Goal: Information Seeking & Learning: Learn about a topic

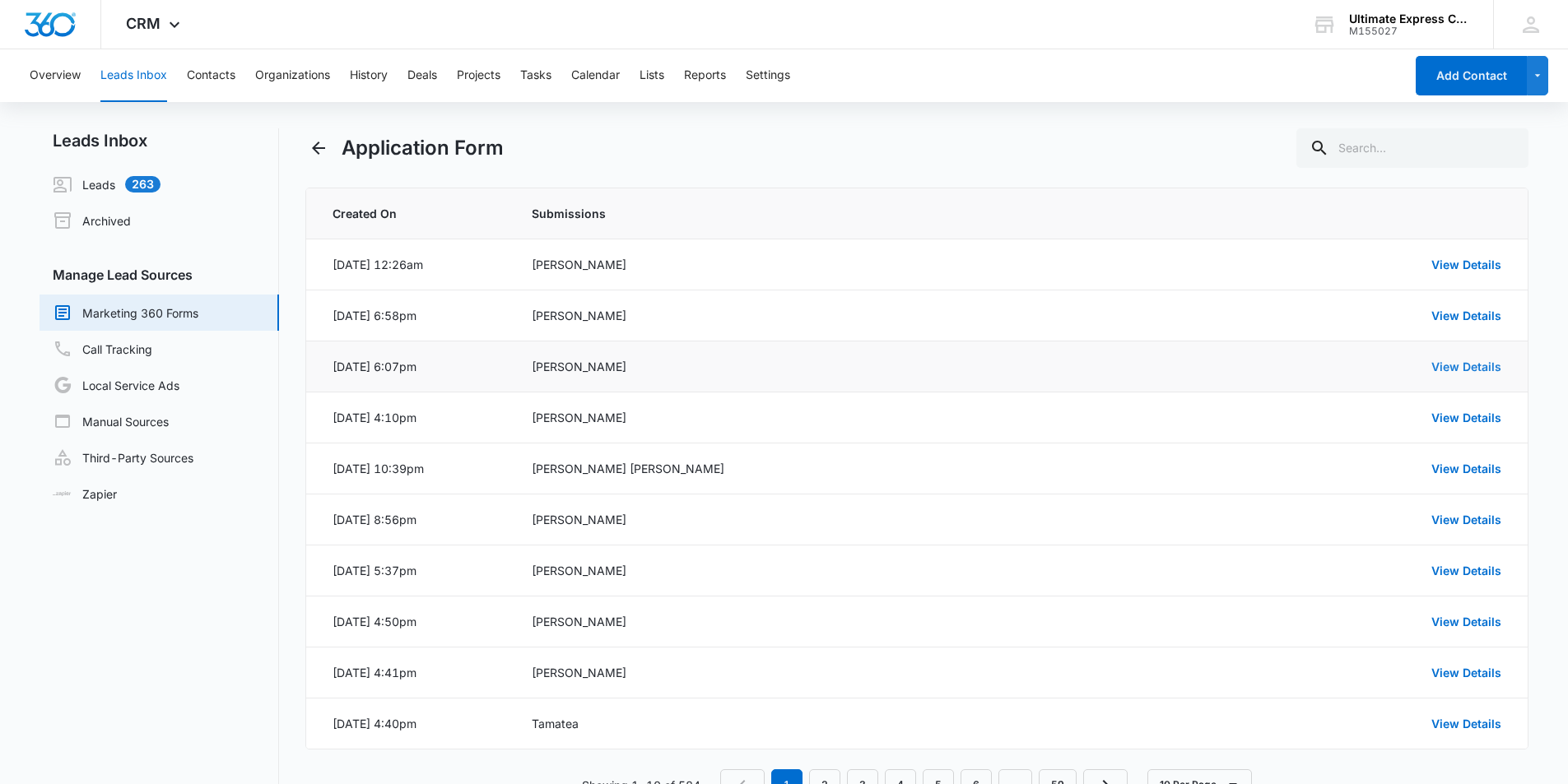
click at [1483, 364] on link "View Details" at bounding box center [1466, 366] width 70 height 14
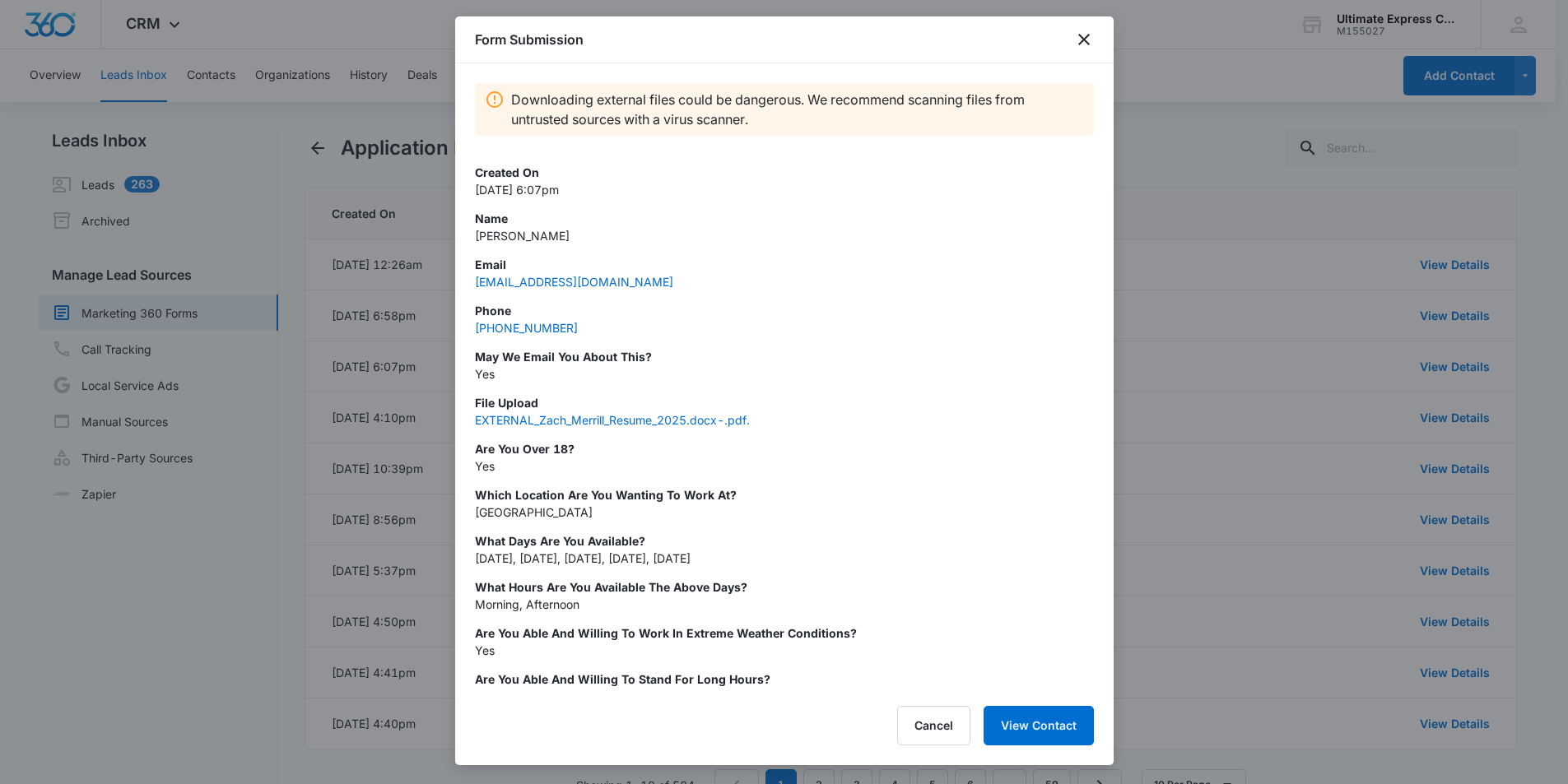
click at [843, 457] on p "Are You Over 18?" at bounding box center [784, 449] width 619 height 17
click at [534, 239] on p "[PERSON_NAME]" at bounding box center [784, 235] width 619 height 17
click at [532, 238] on p "[PERSON_NAME]" at bounding box center [784, 235] width 619 height 17
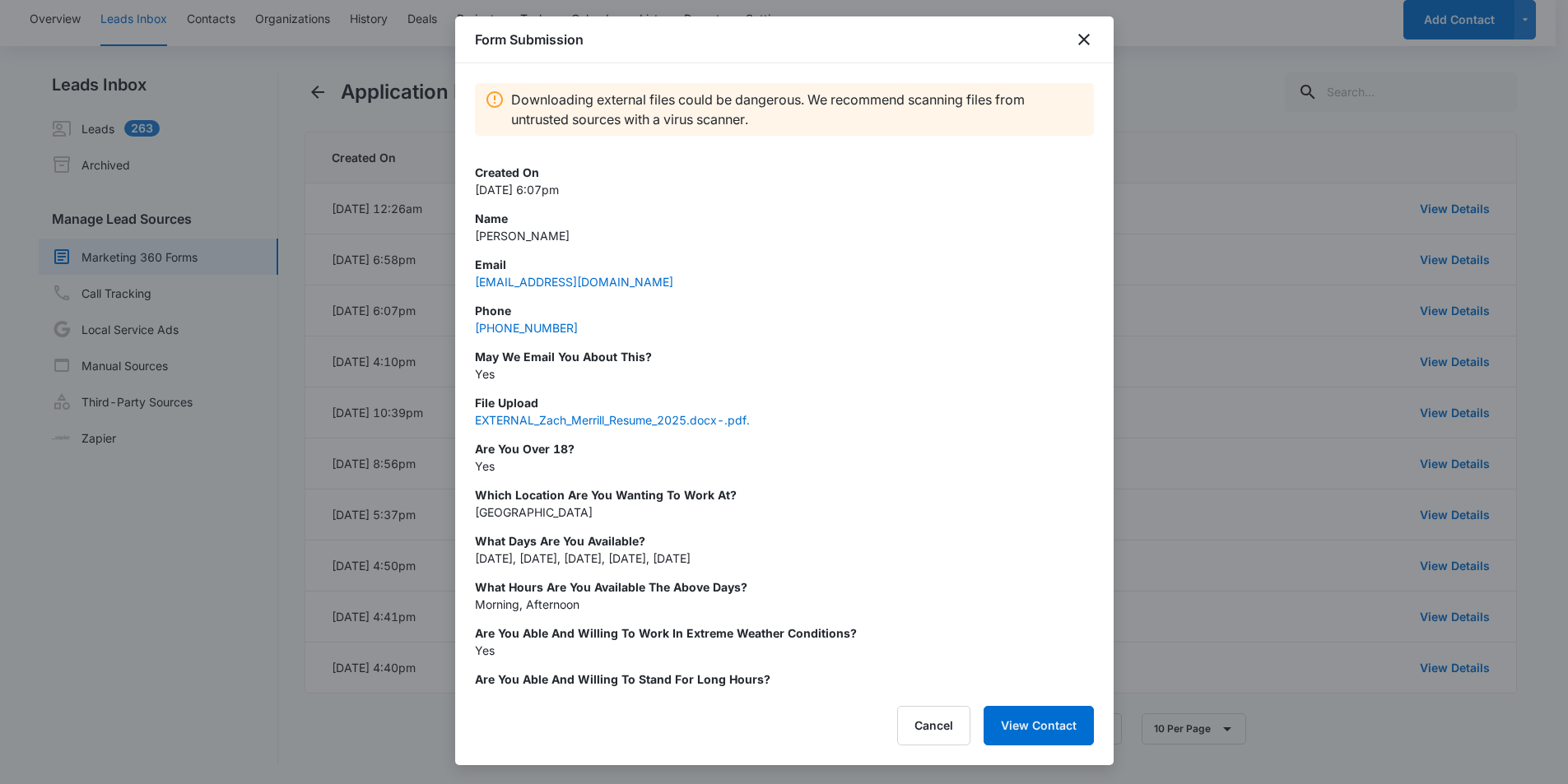
click at [1249, 269] on div at bounding box center [784, 392] width 1568 height 784
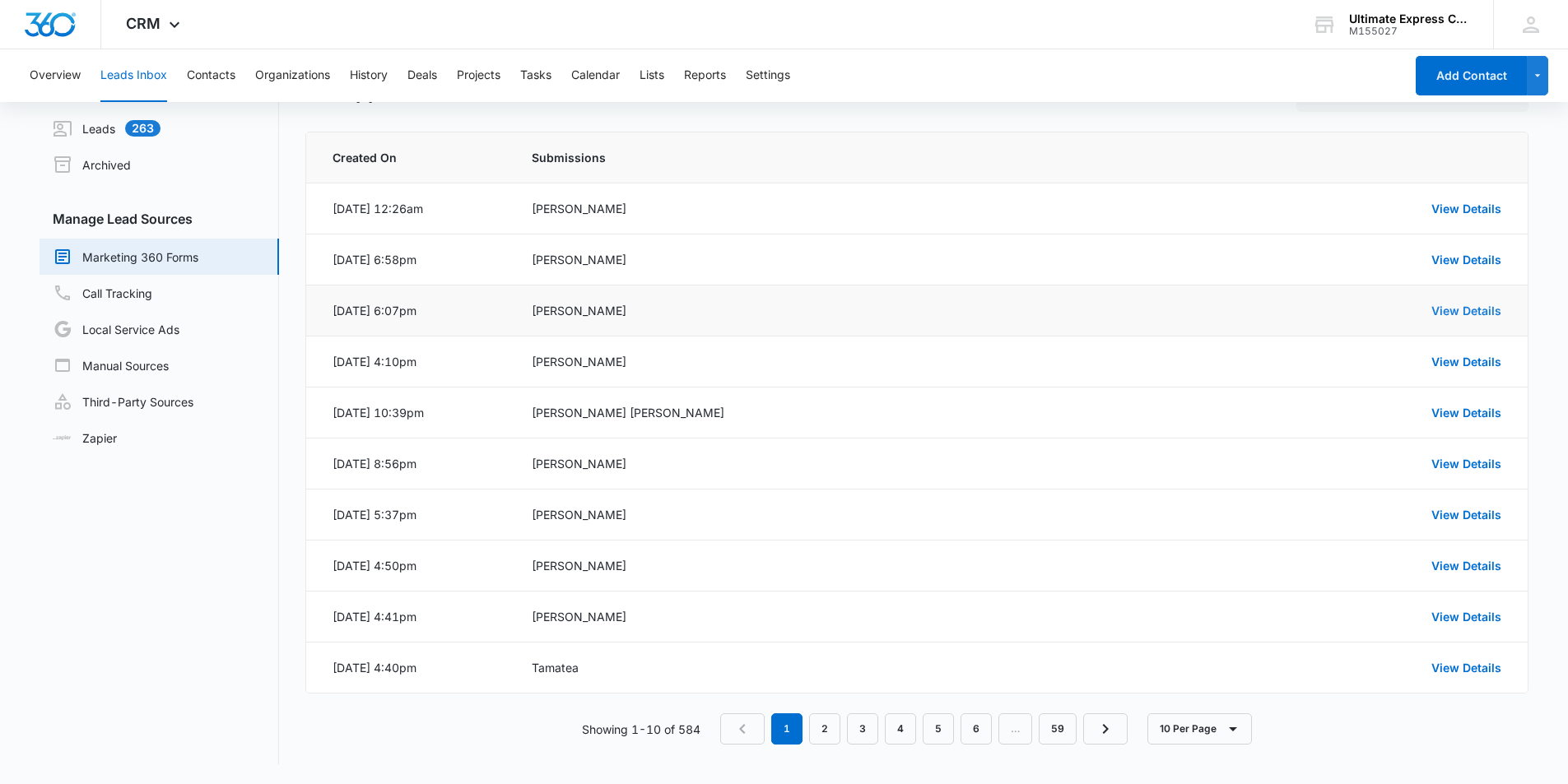
click at [1488, 308] on link "View Details" at bounding box center [1466, 310] width 70 height 14
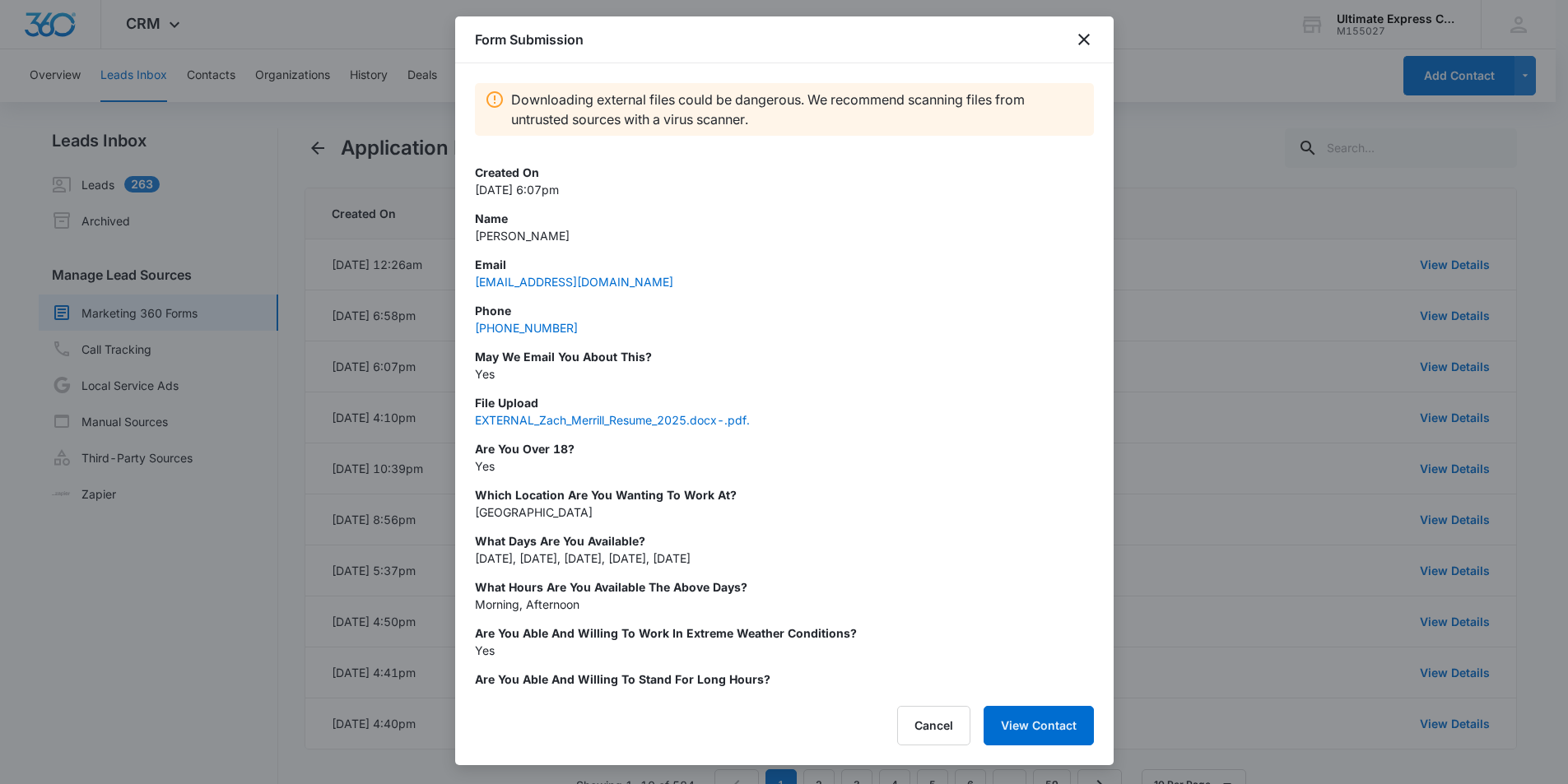
click at [1180, 417] on div at bounding box center [784, 392] width 1568 height 784
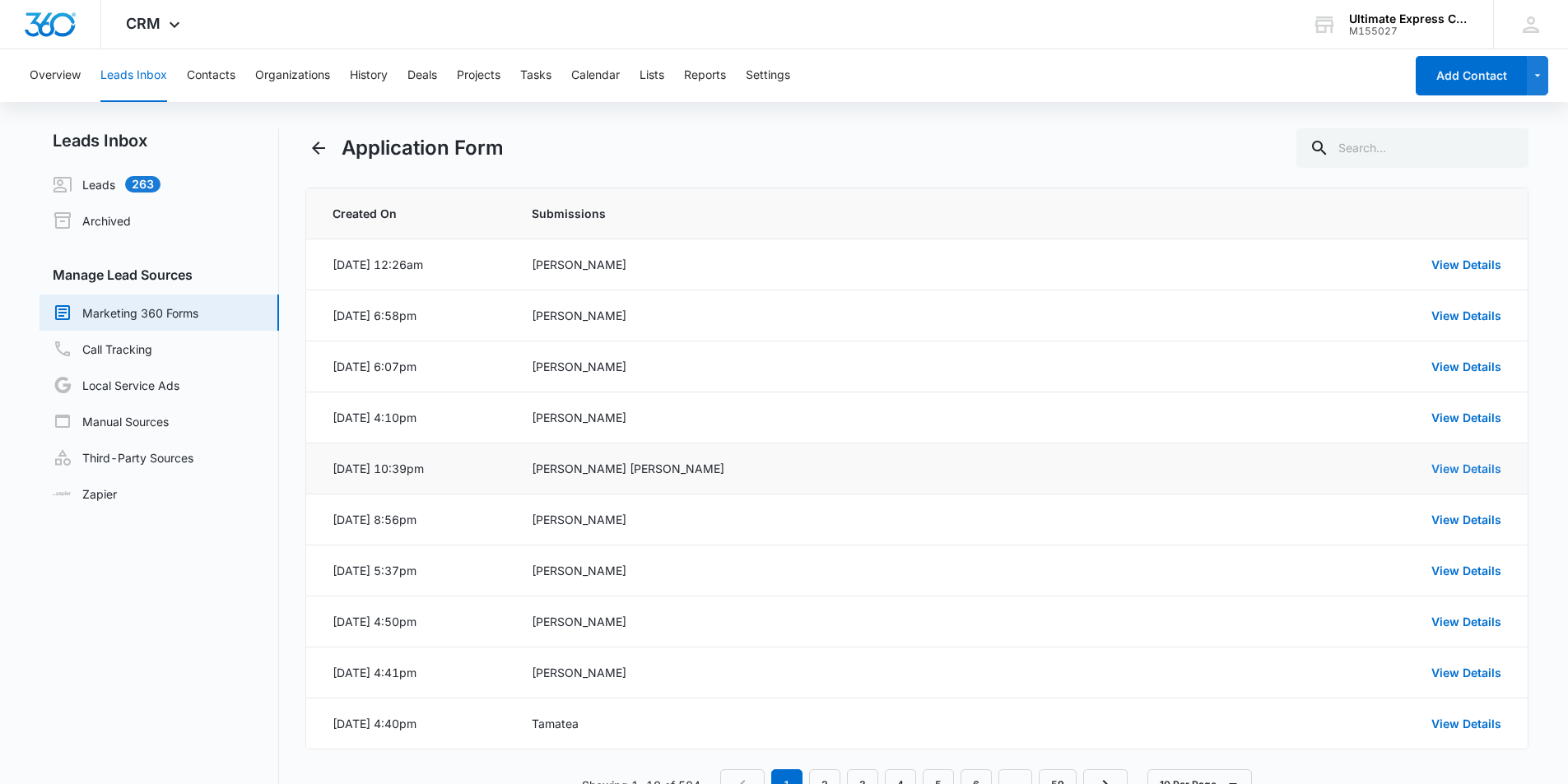
click at [1450, 465] on link "View Details" at bounding box center [1466, 468] width 70 height 14
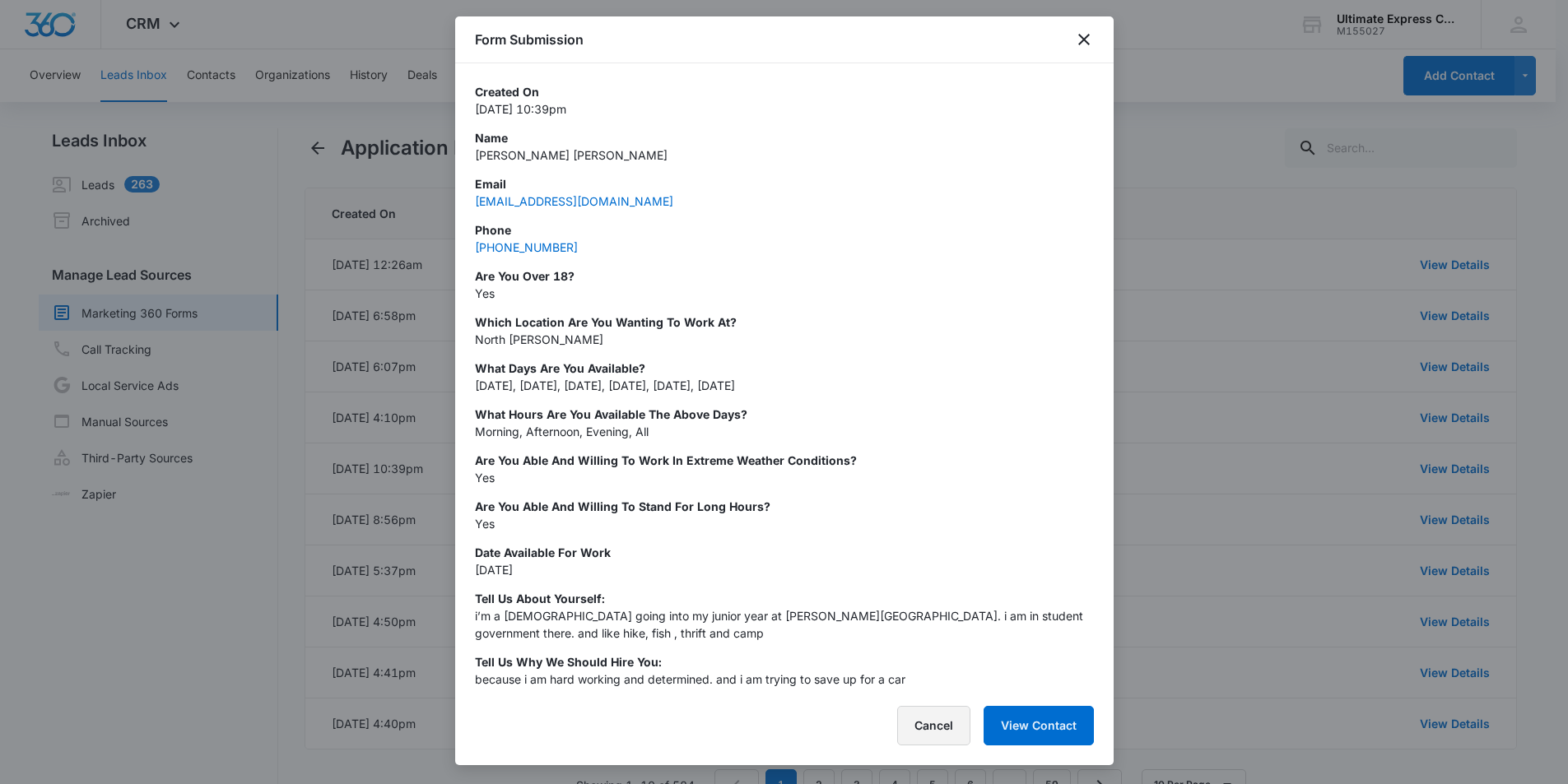
click at [902, 729] on button "Cancel" at bounding box center [934, 725] width 73 height 39
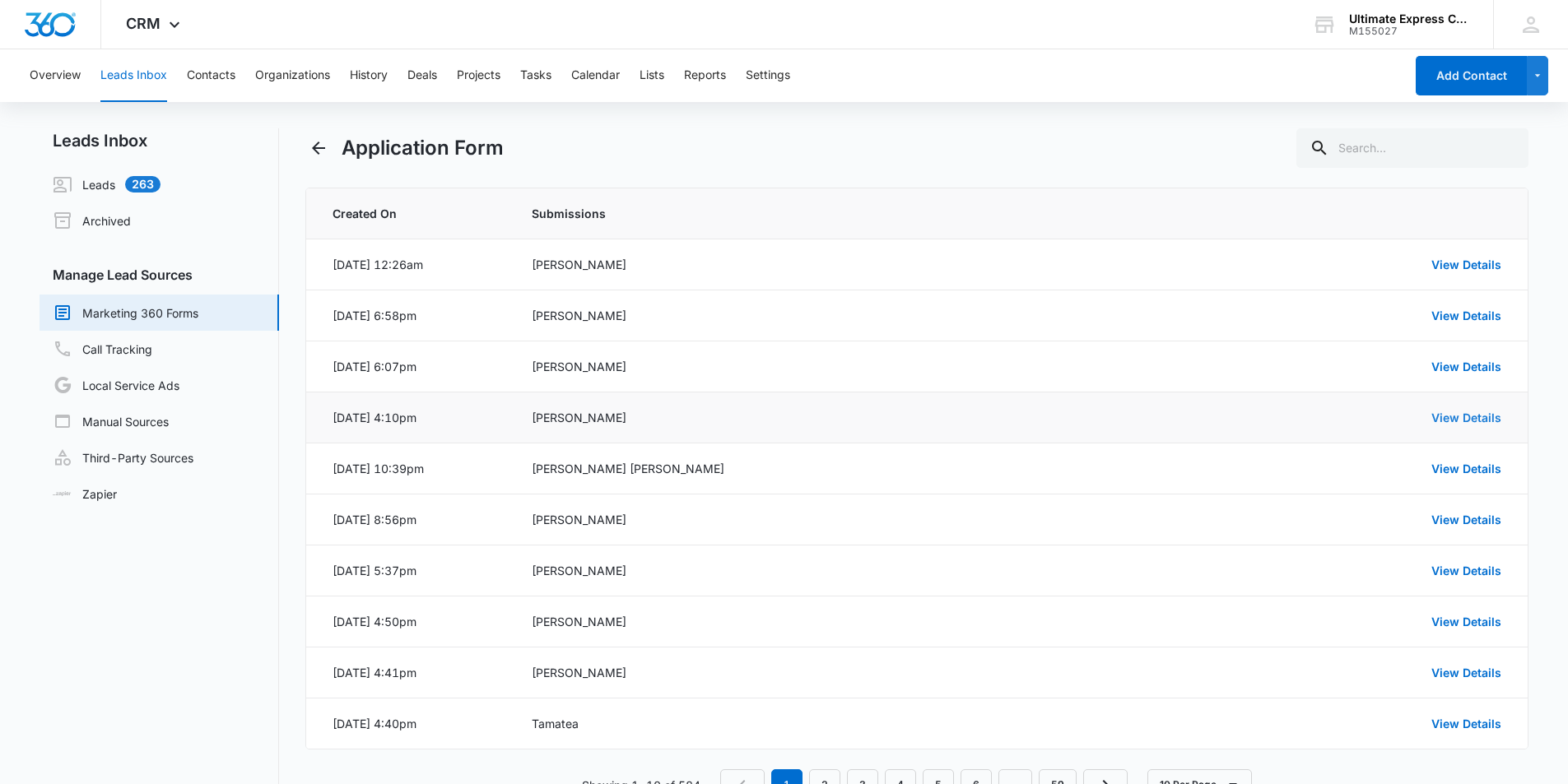
click at [1460, 420] on link "View Details" at bounding box center [1466, 417] width 70 height 14
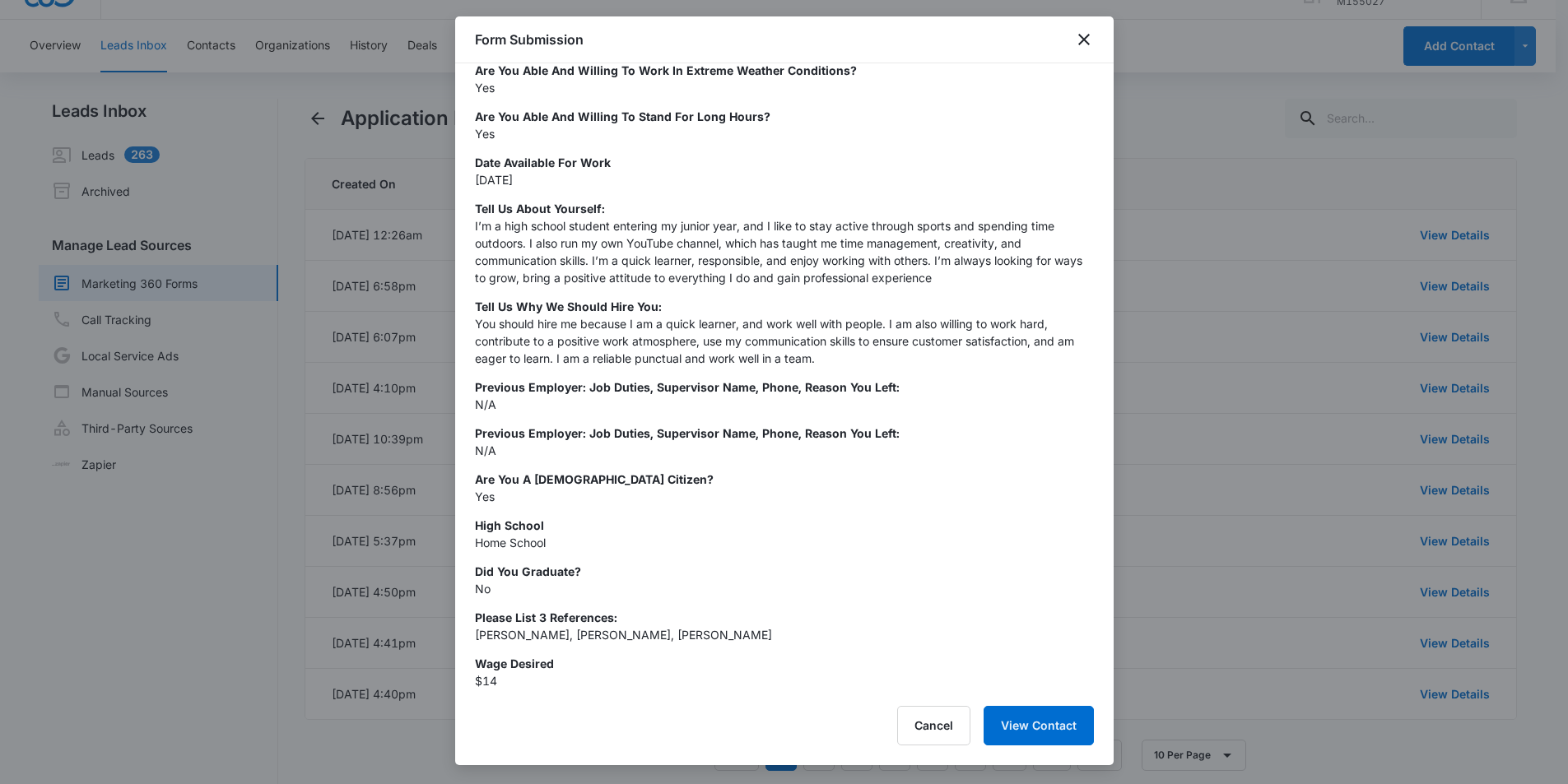
scroll to position [56, 0]
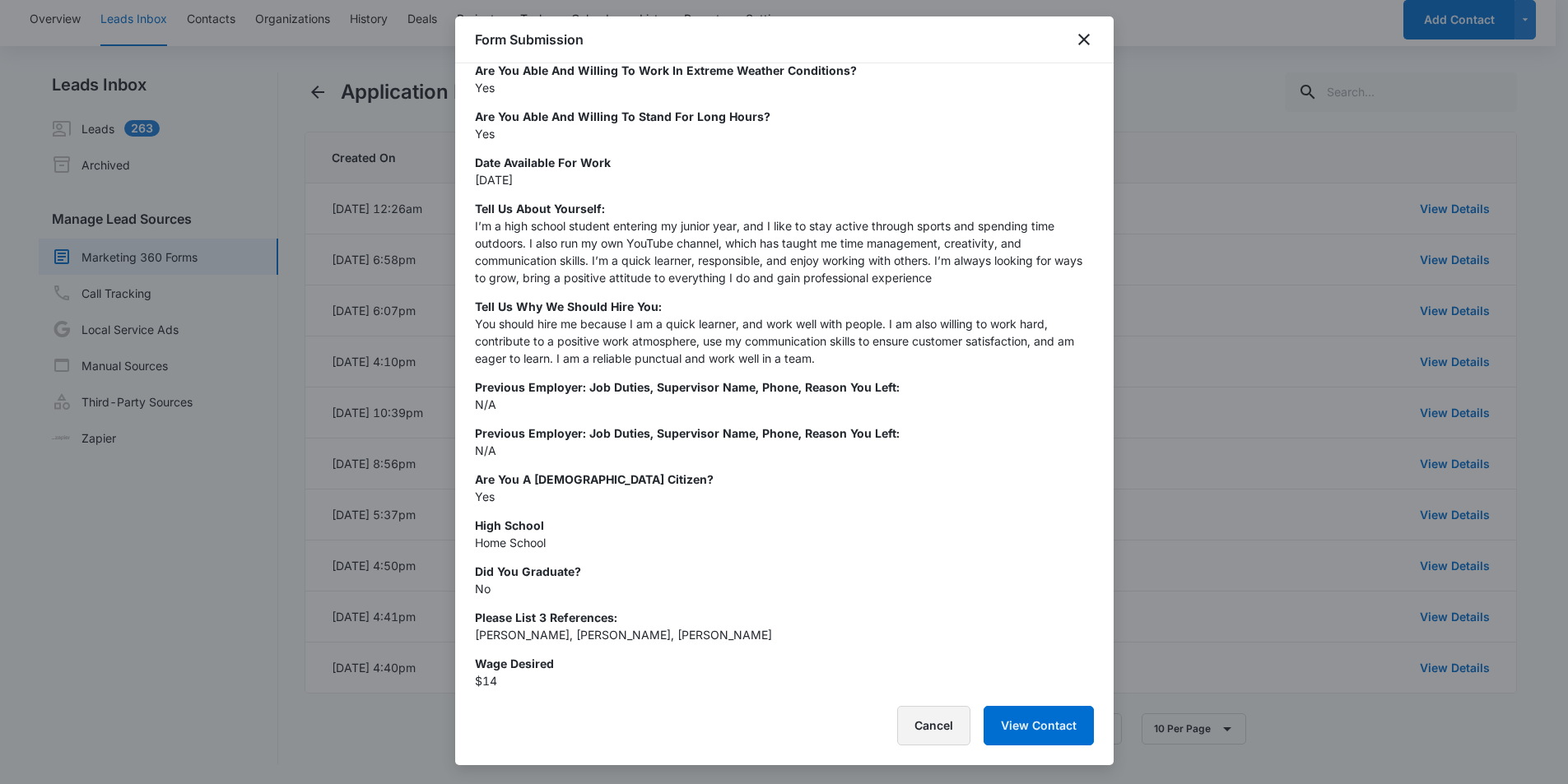
click at [930, 726] on button "Cancel" at bounding box center [934, 725] width 73 height 39
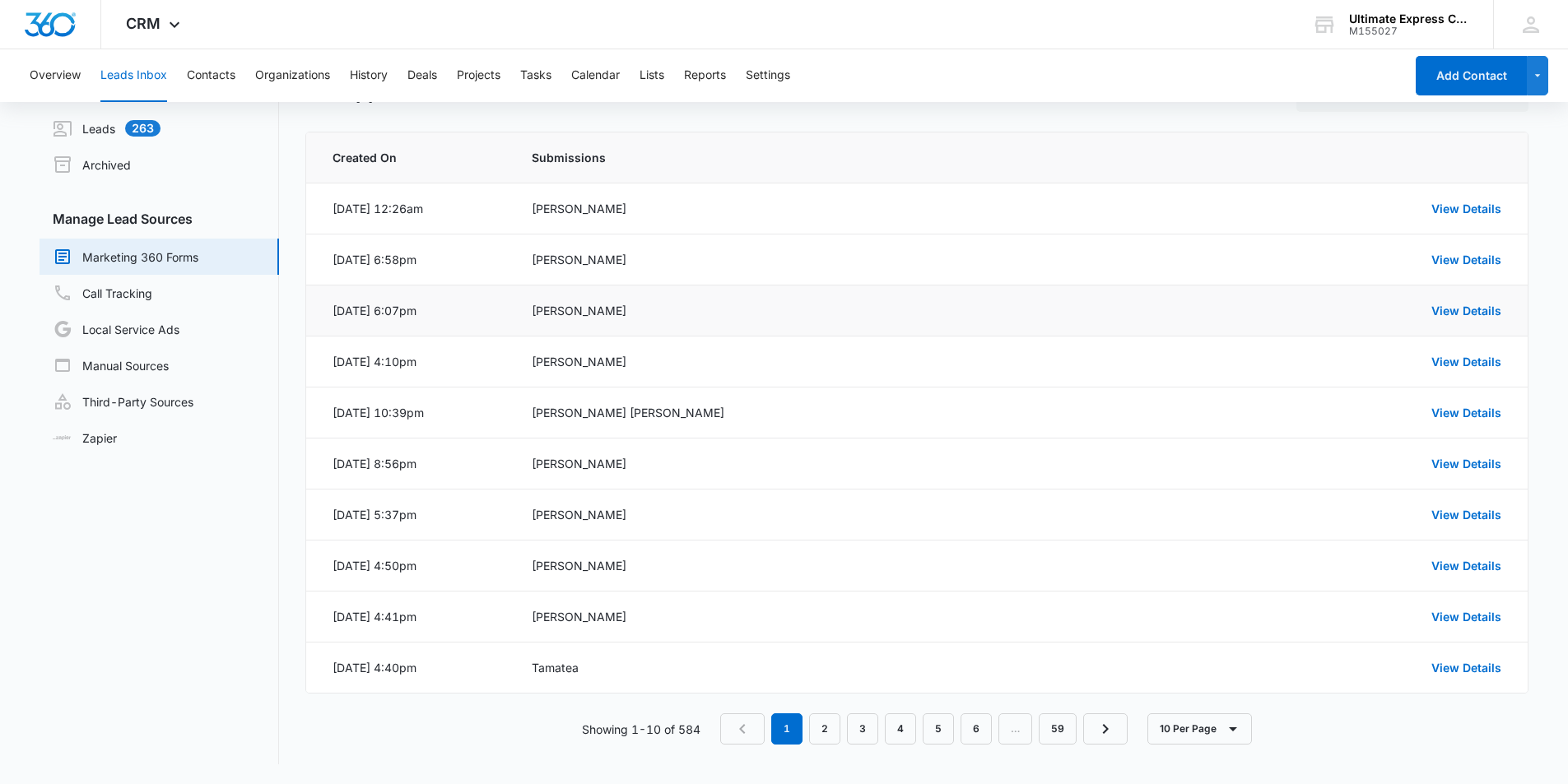
click at [1470, 298] on td "View Details" at bounding box center [1358, 311] width 339 height 51
click at [1473, 306] on link "View Details" at bounding box center [1466, 310] width 70 height 14
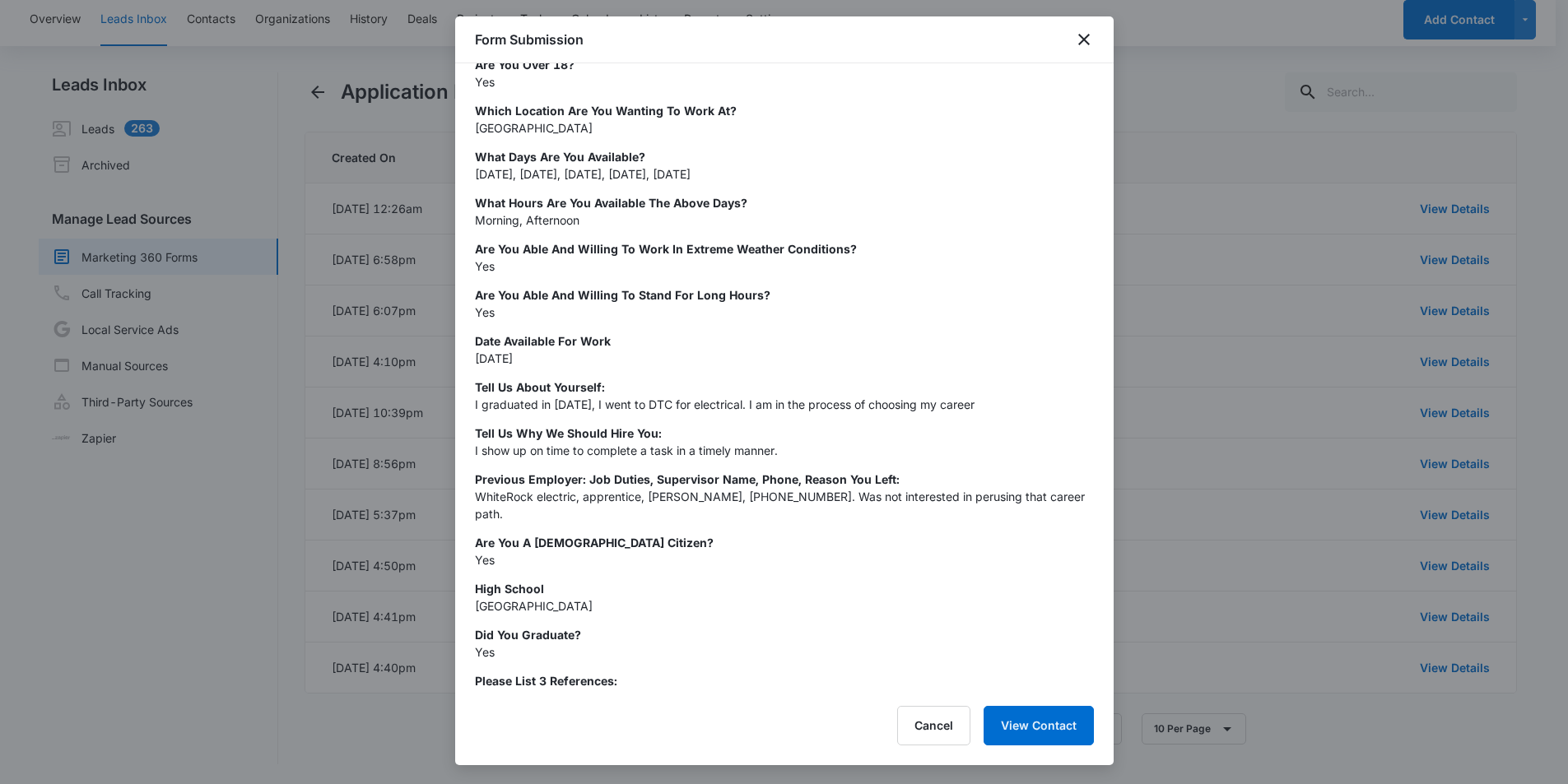
scroll to position [431, 0]
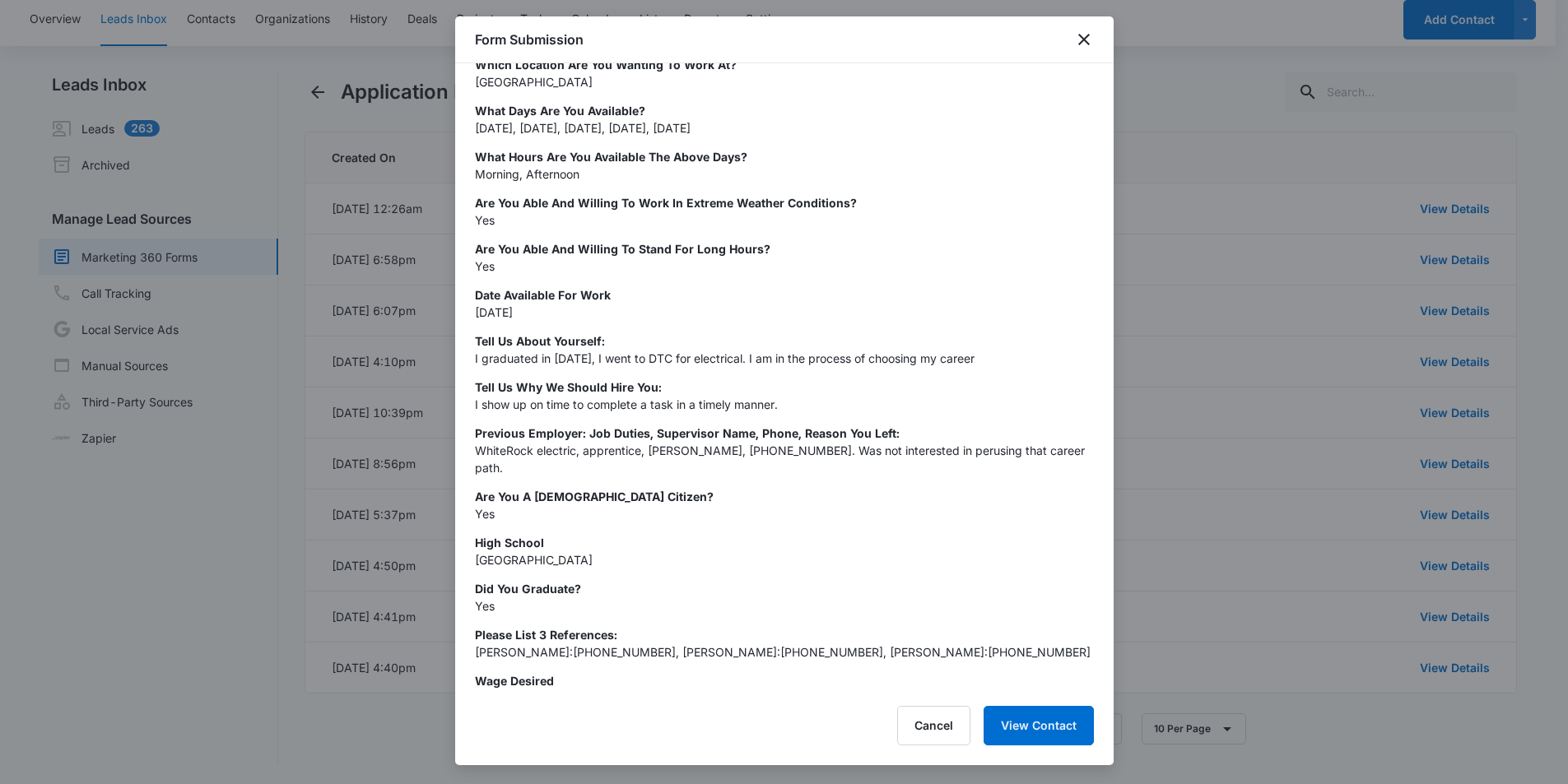
click at [532, 672] on p "Wage Desired" at bounding box center [784, 680] width 619 height 17
click at [631, 689] on p "17" at bounding box center [784, 698] width 619 height 17
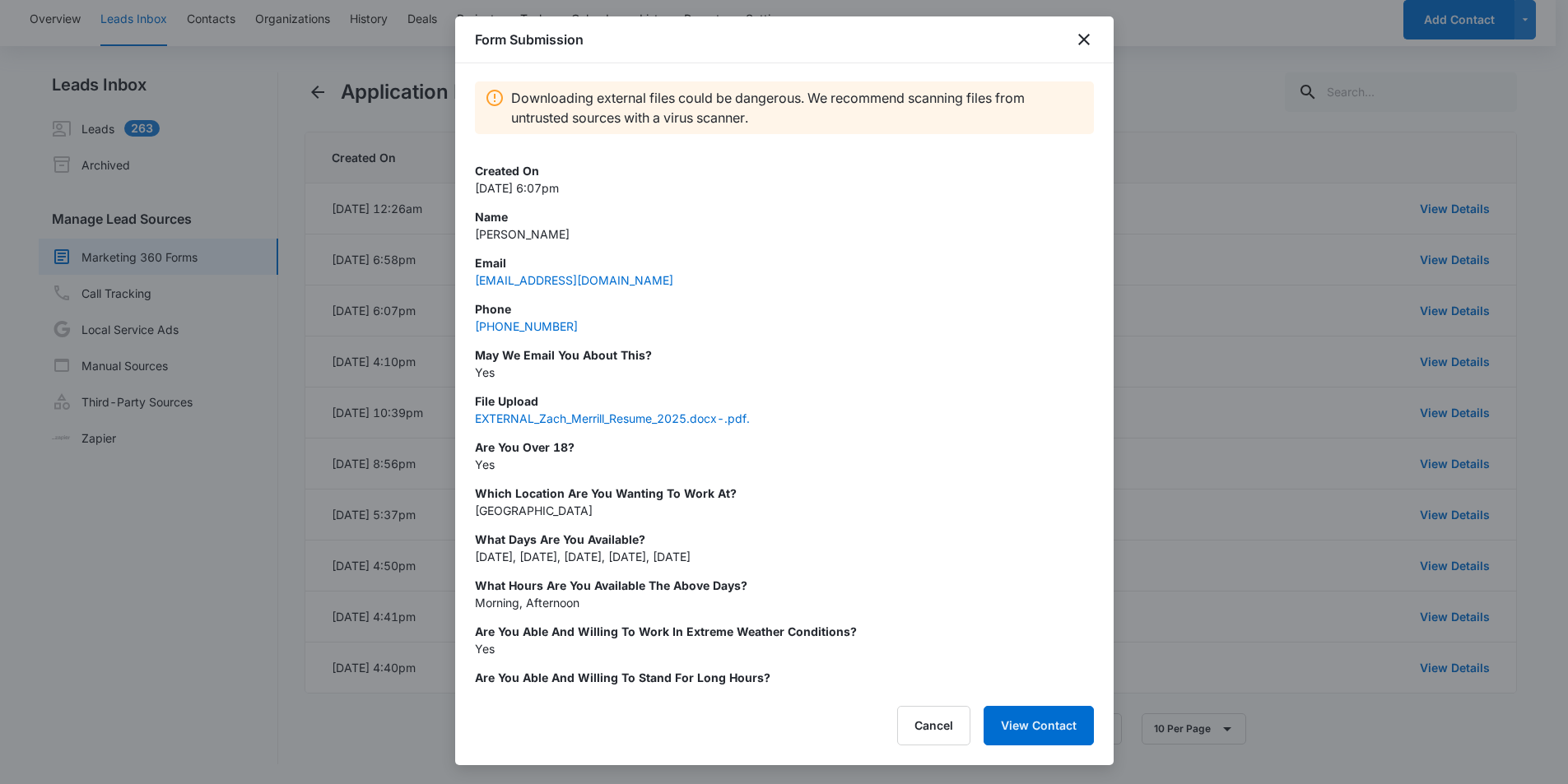
scroll to position [0, 0]
click at [935, 715] on button "Cancel" at bounding box center [934, 725] width 73 height 39
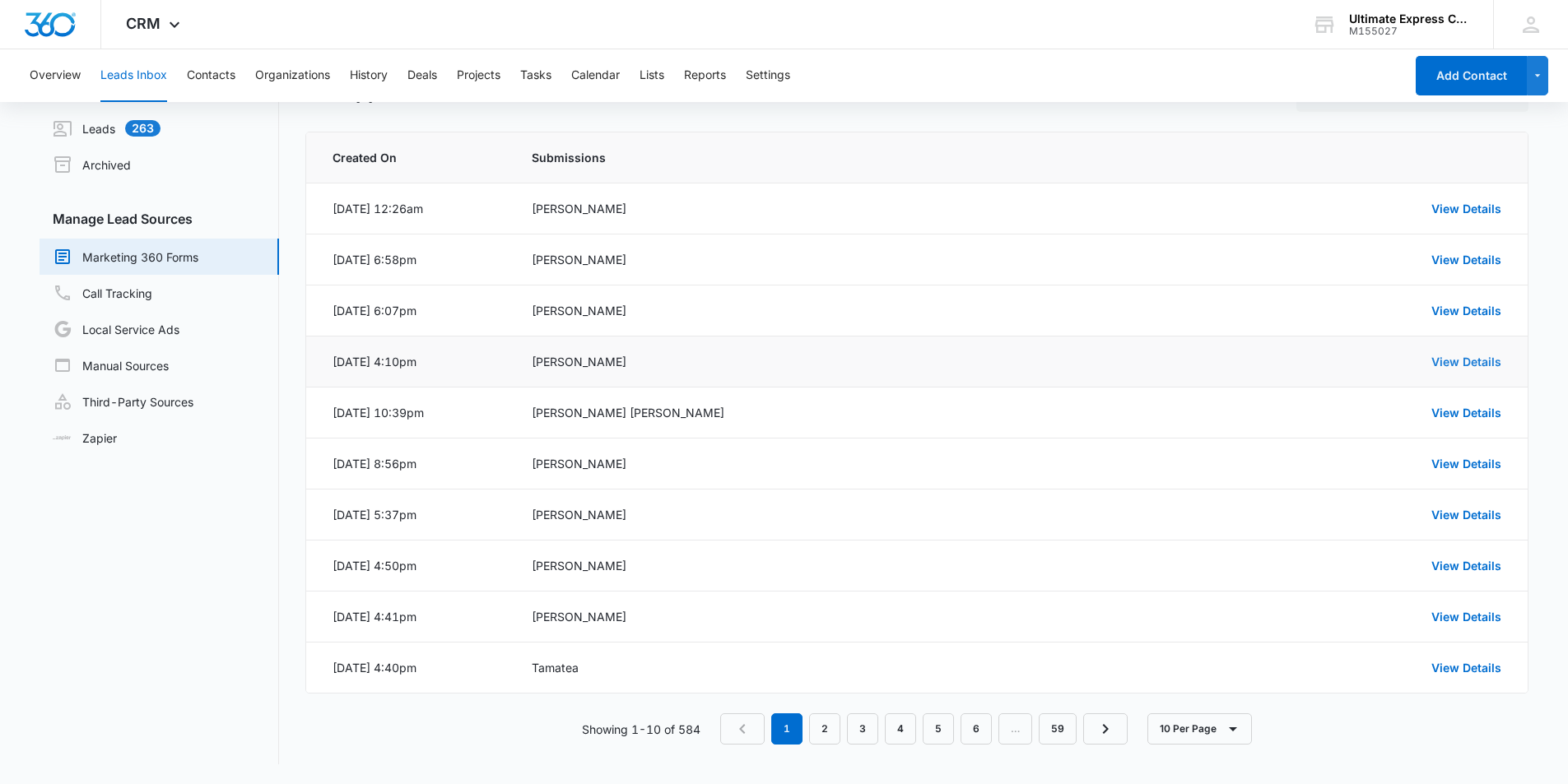
click at [1445, 362] on link "View Details" at bounding box center [1466, 361] width 70 height 14
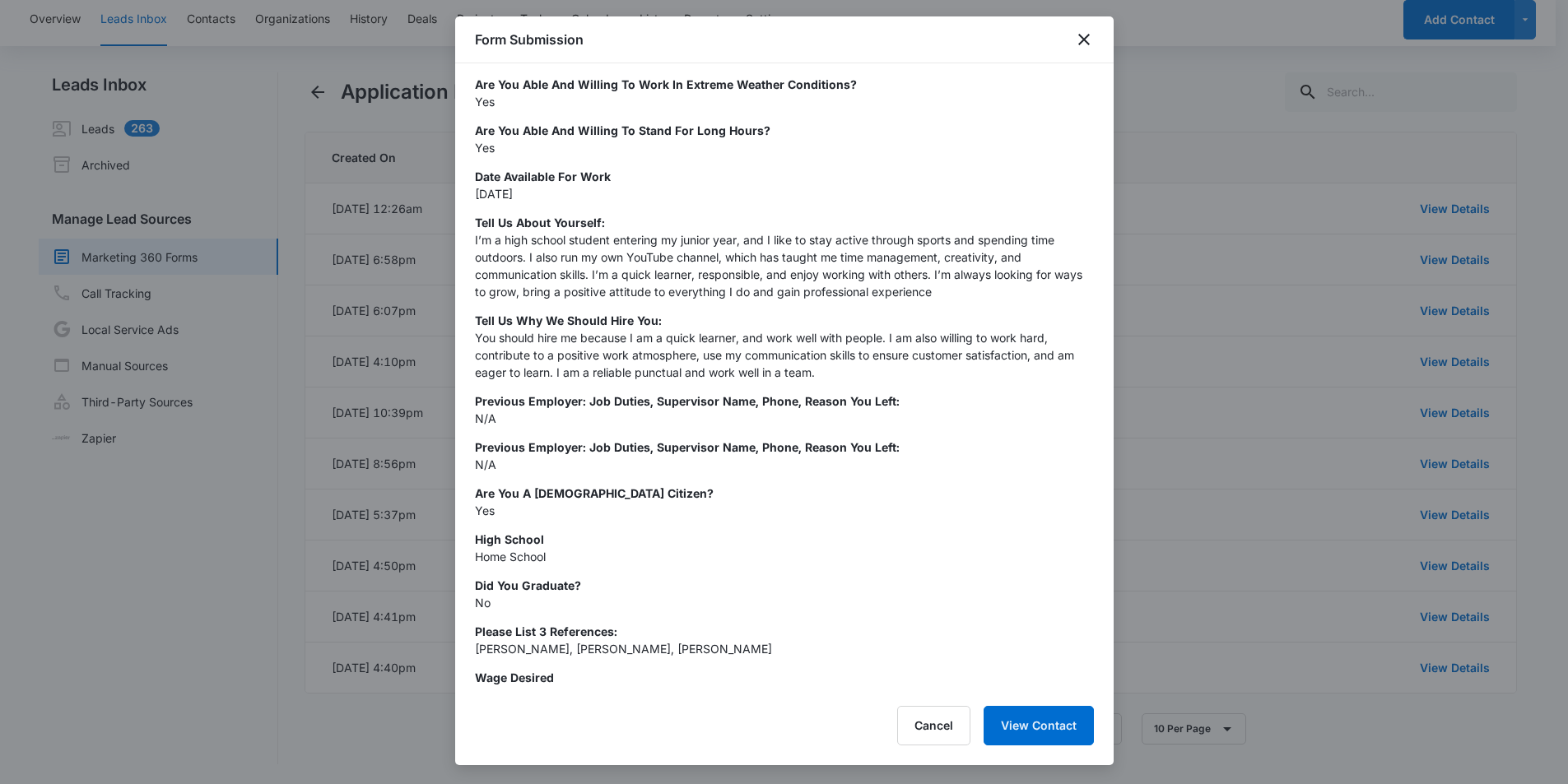
scroll to position [390, 0]
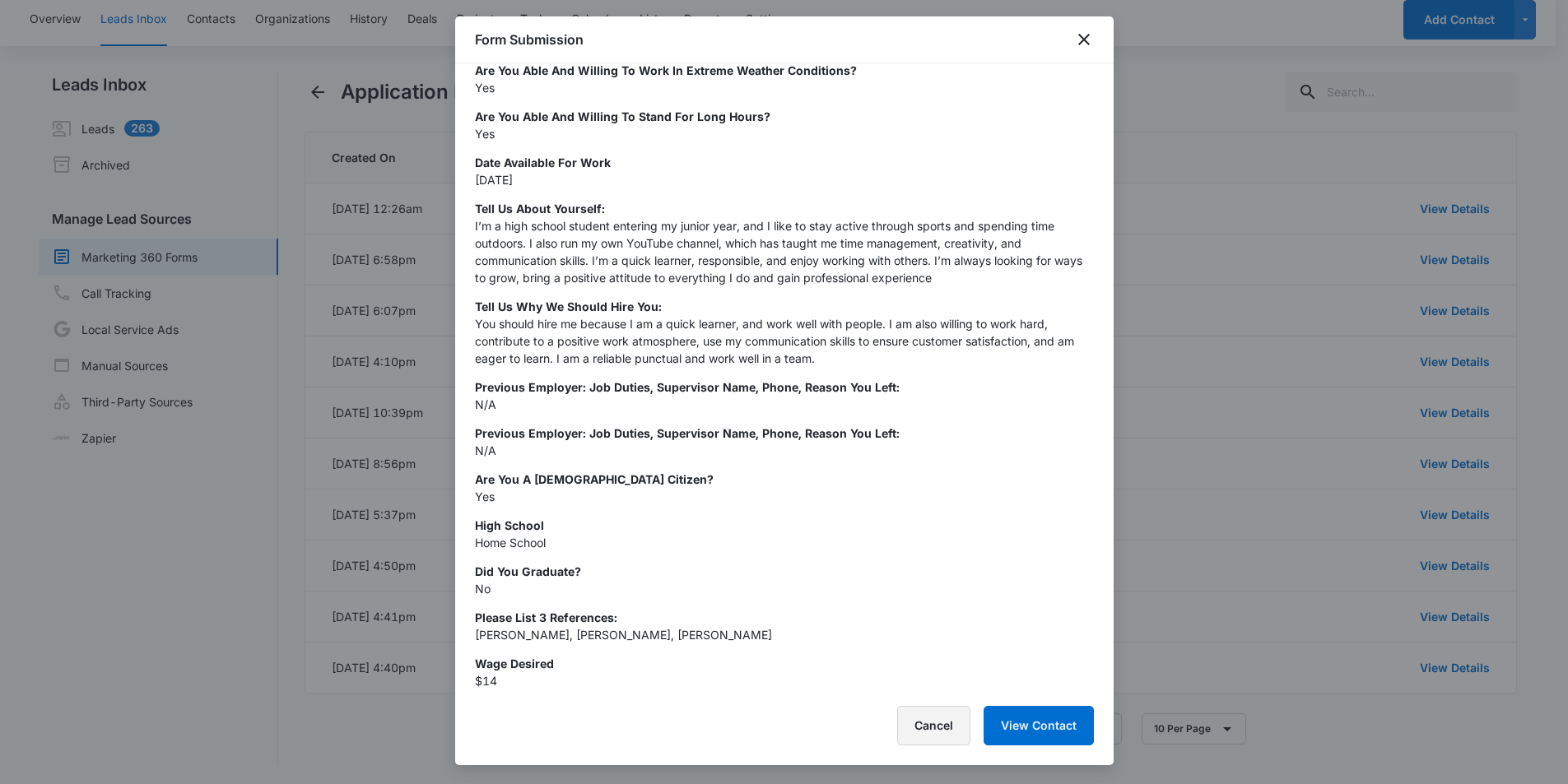
click at [945, 713] on button "Cancel" at bounding box center [934, 725] width 73 height 39
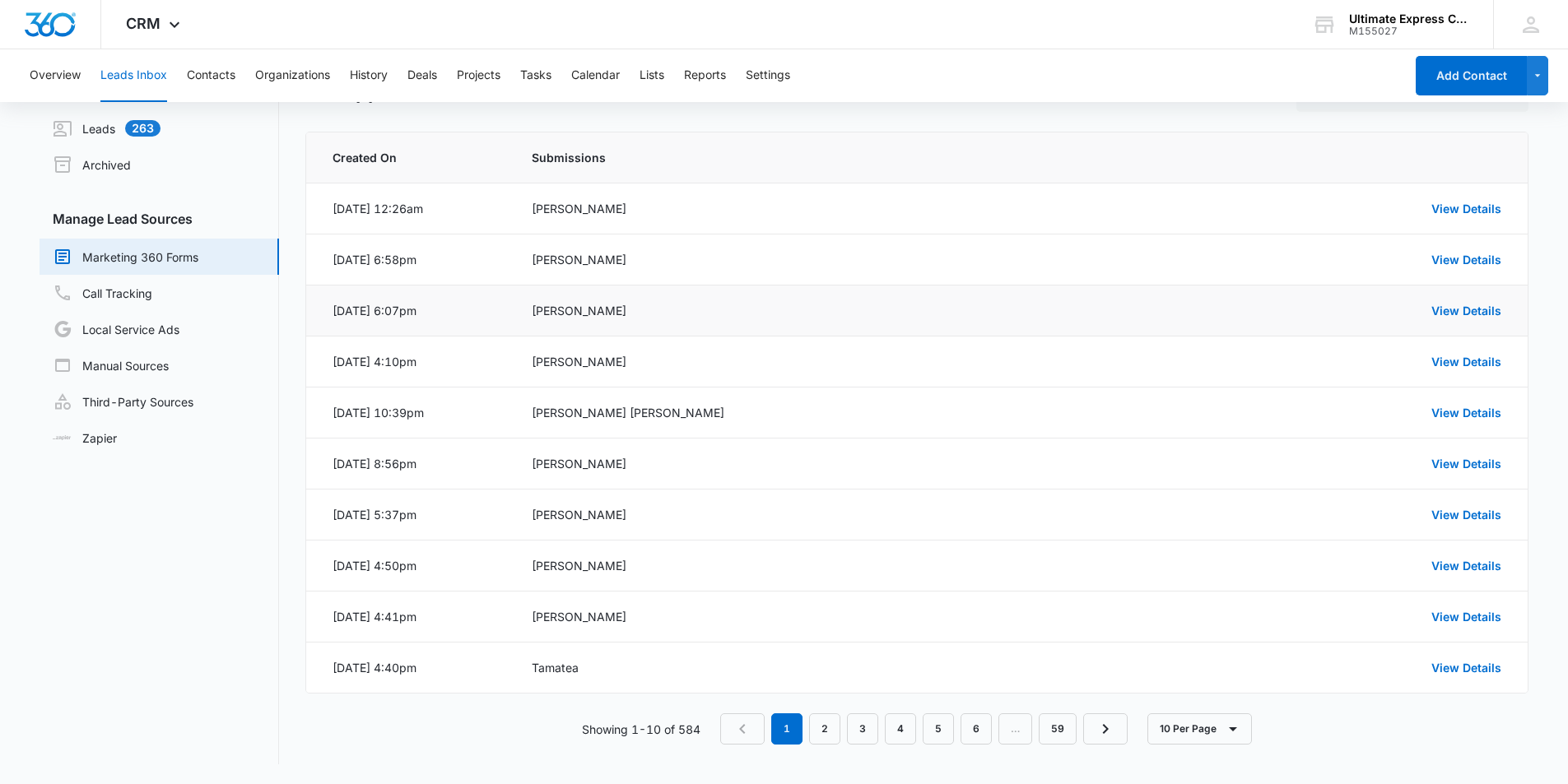
click at [577, 312] on div "[PERSON_NAME]" at bounding box center [850, 310] width 638 height 17
click at [576, 312] on div "[PERSON_NAME]" at bounding box center [850, 310] width 638 height 17
click at [583, 308] on div "[PERSON_NAME]" at bounding box center [850, 310] width 638 height 17
drag, startPoint x: 726, startPoint y: 263, endPoint x: 825, endPoint y: 262, distance: 99.0
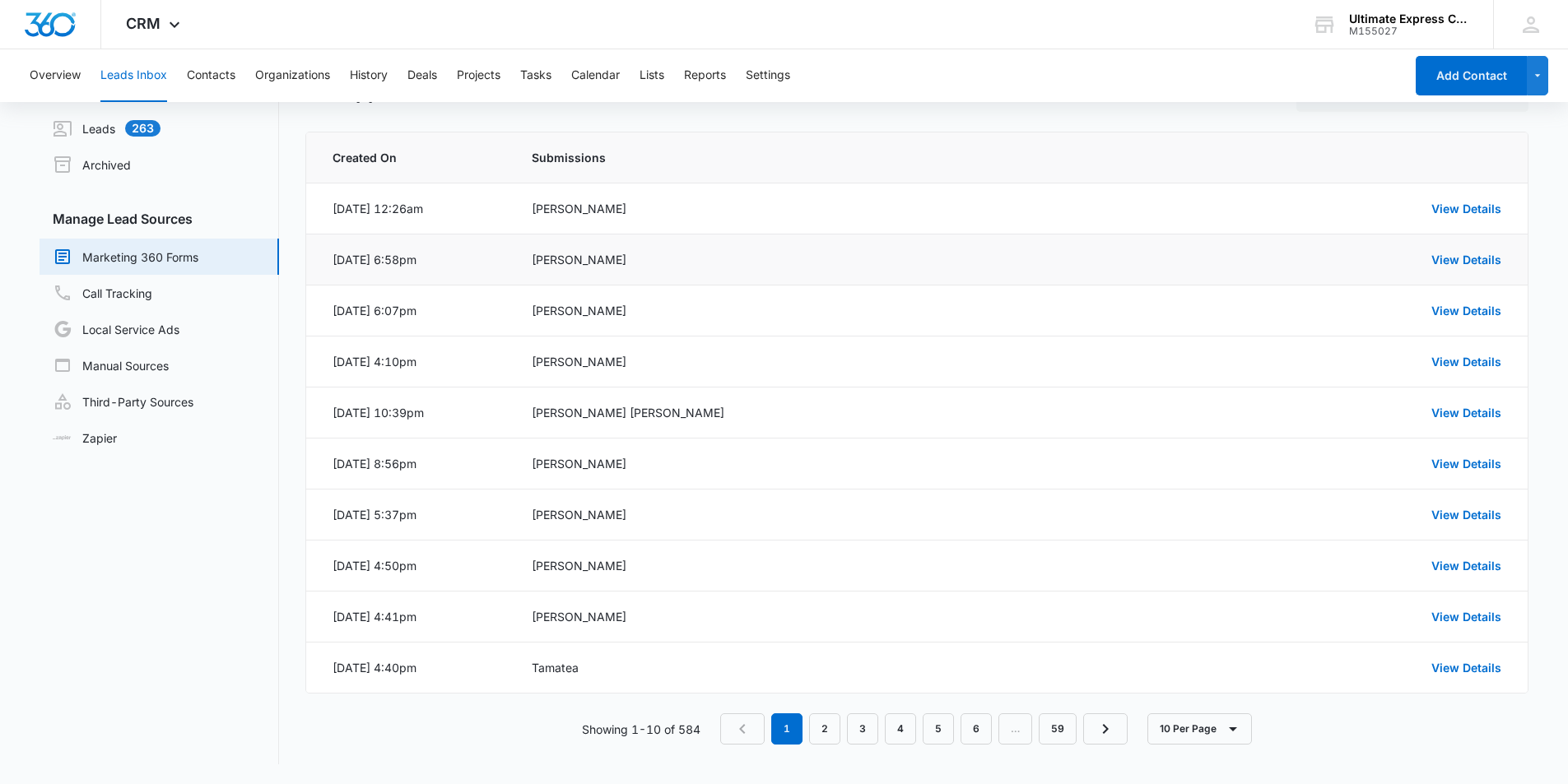
click at [730, 266] on div "[PERSON_NAME]" at bounding box center [850, 259] width 638 height 17
click at [1450, 253] on link "View Details" at bounding box center [1466, 259] width 70 height 14
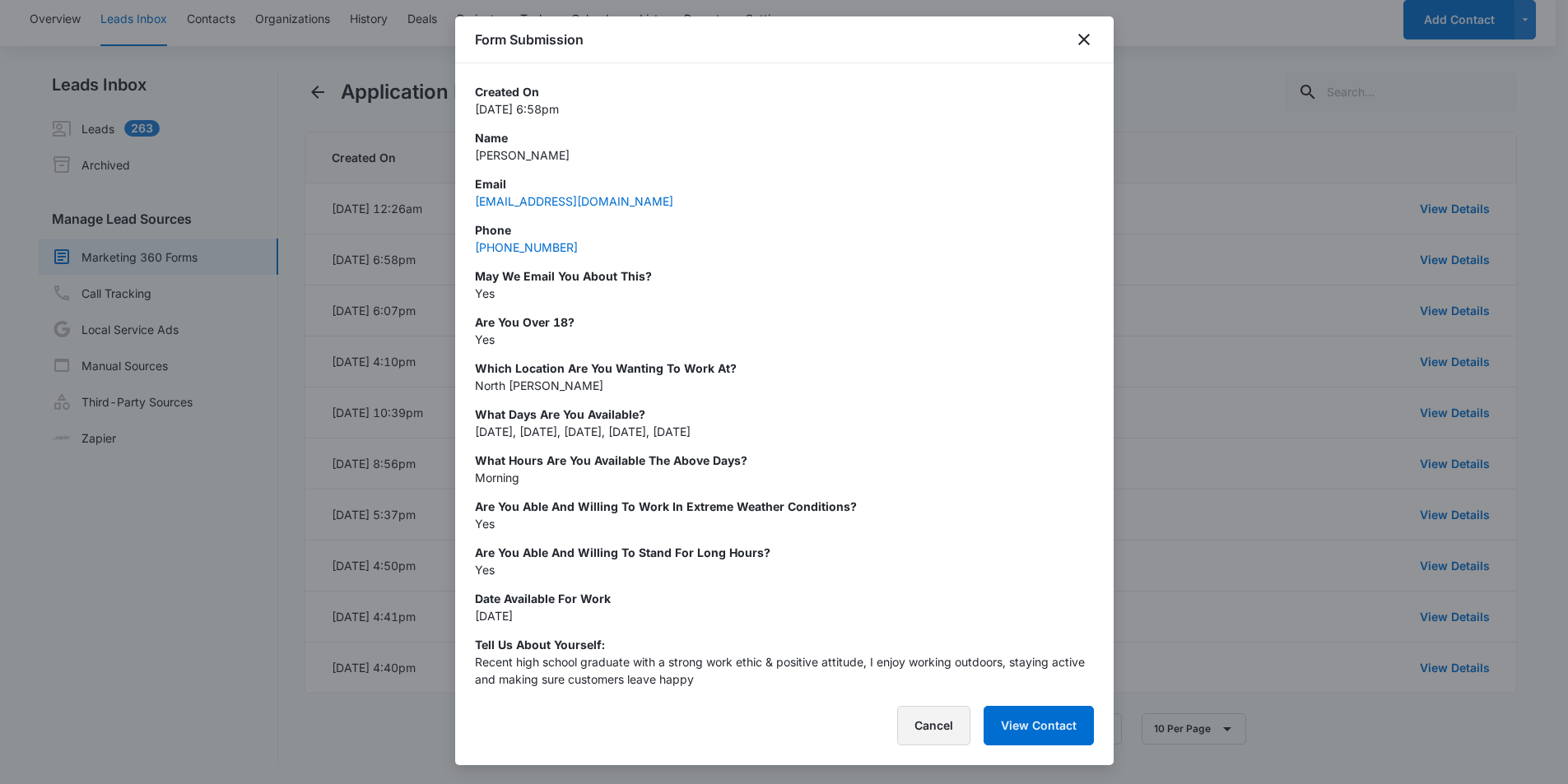
drag, startPoint x: 956, startPoint y: 742, endPoint x: 965, endPoint y: 735, distance: 11.4
click at [957, 740] on button "Cancel" at bounding box center [934, 725] width 73 height 39
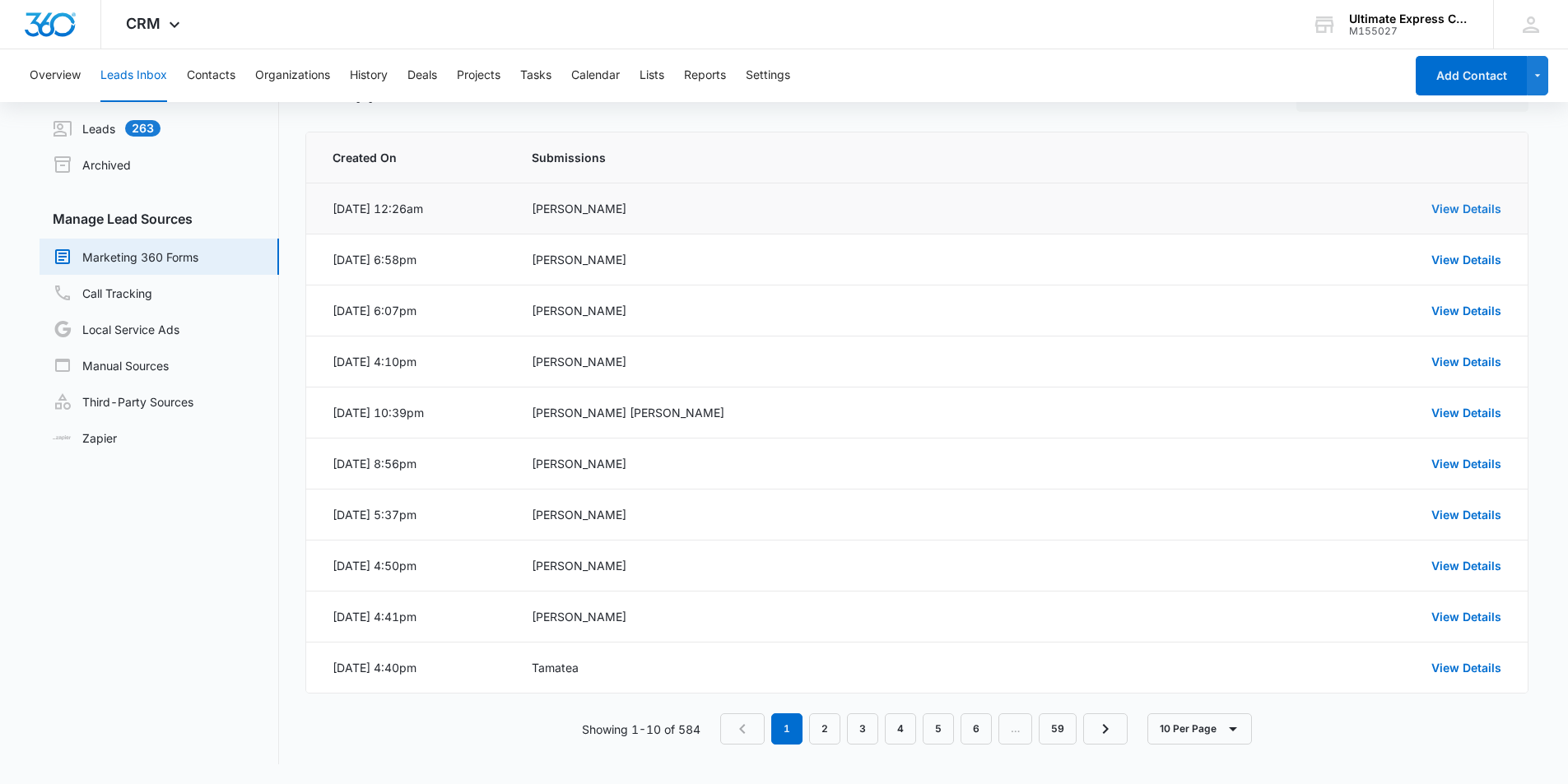
click at [1462, 206] on link "View Details" at bounding box center [1466, 208] width 70 height 14
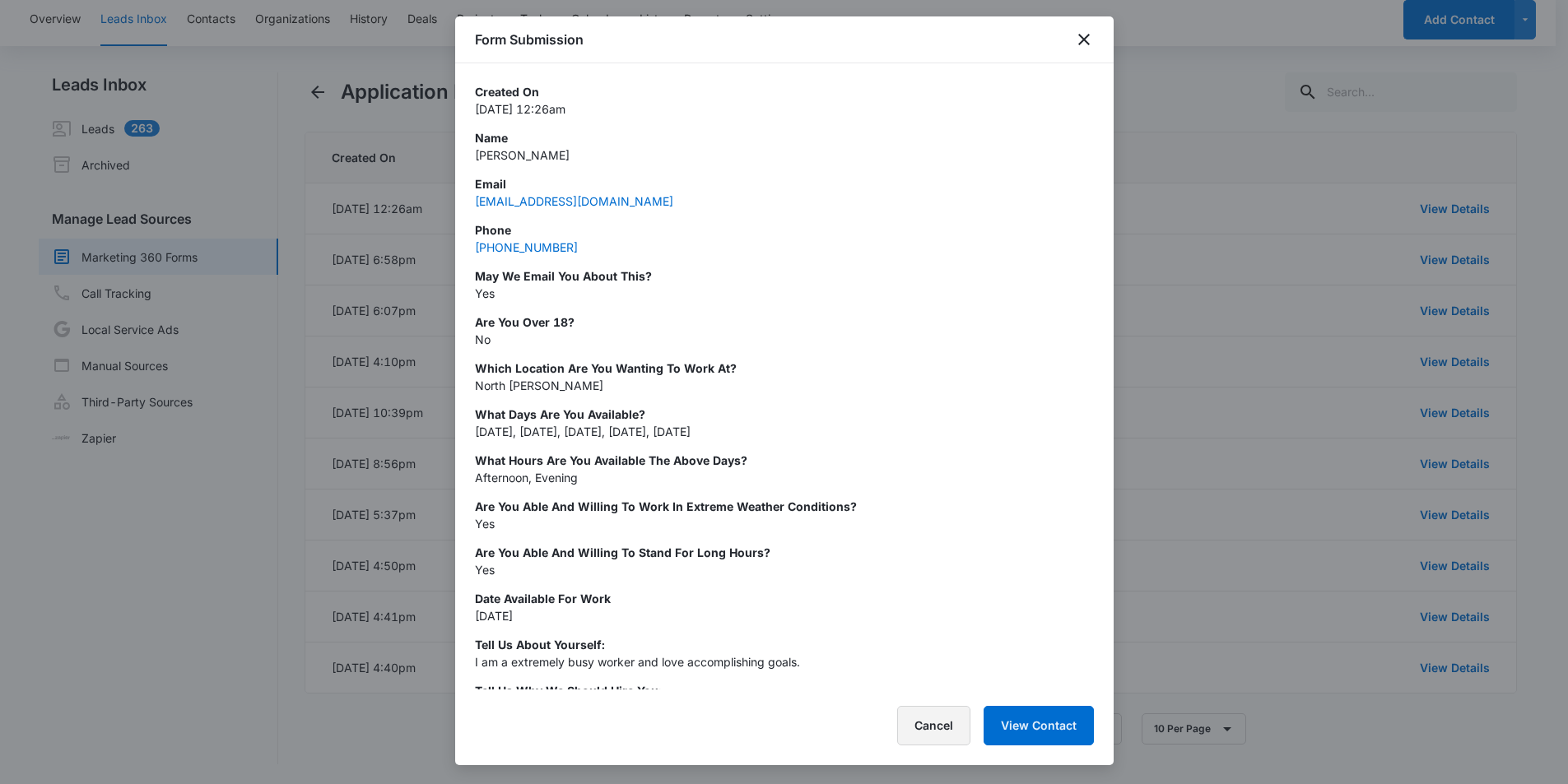
click at [938, 728] on button "Cancel" at bounding box center [934, 725] width 73 height 39
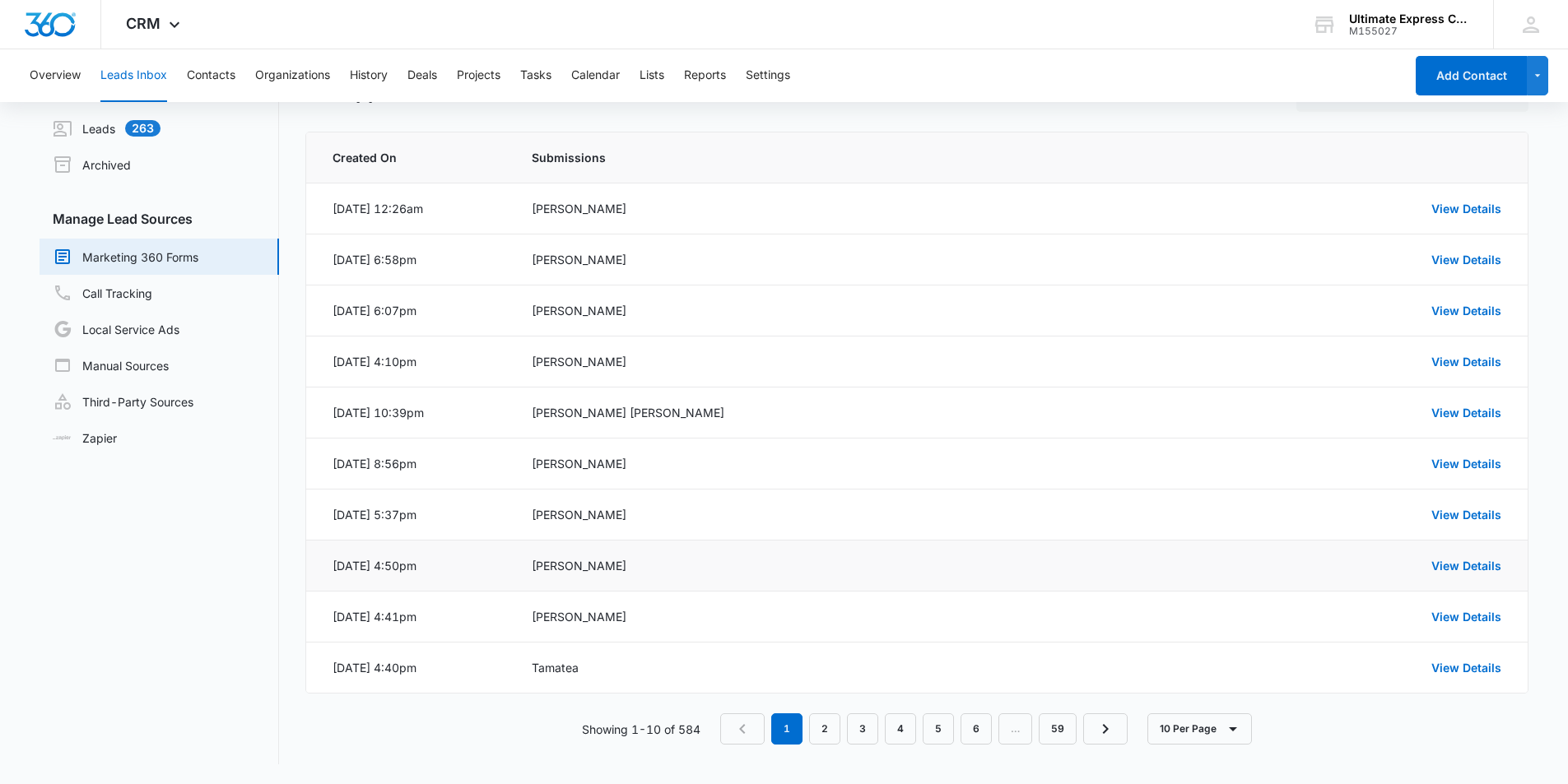
click at [937, 575] on td "[PERSON_NAME]" at bounding box center [851, 566] width 678 height 51
